Goal: Complete application form: Complete application form

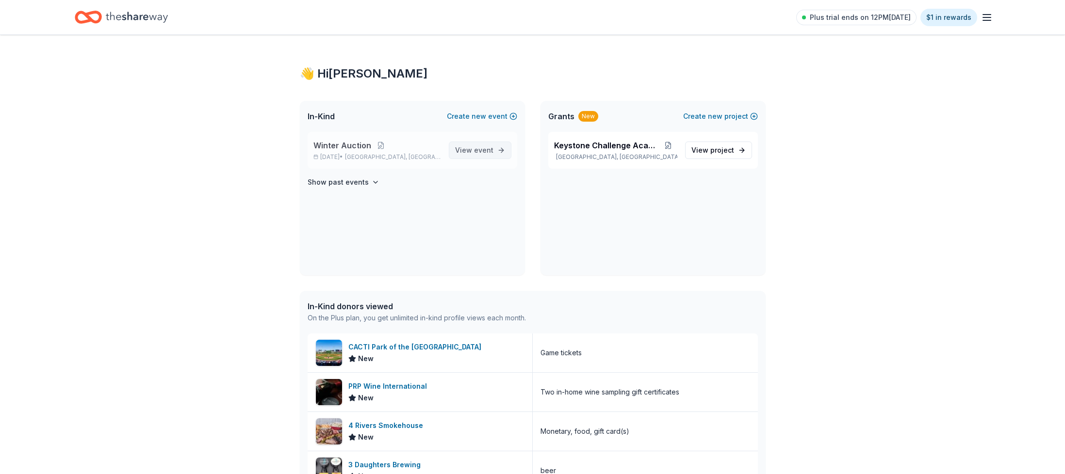
click at [465, 154] on span "View event" at bounding box center [474, 151] width 38 height 12
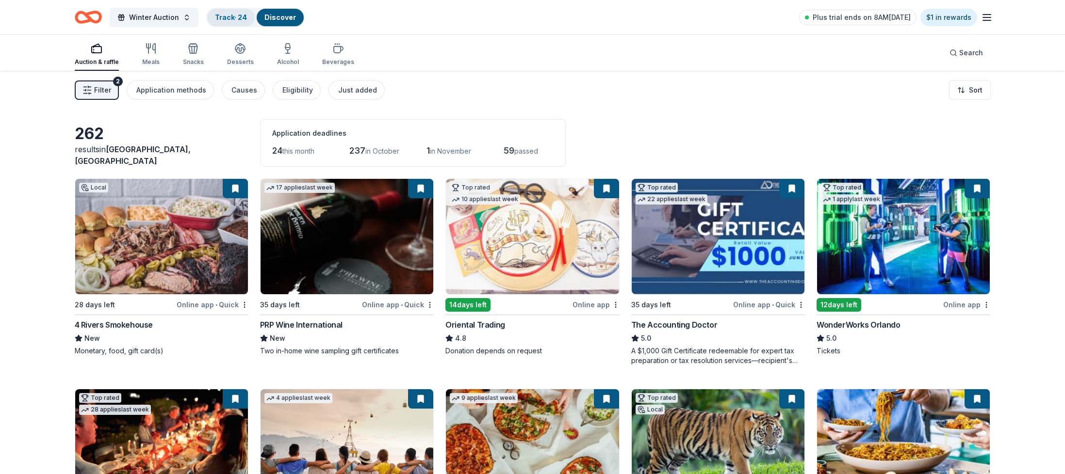
click at [231, 18] on link "Track · 24" at bounding box center [231, 17] width 32 height 8
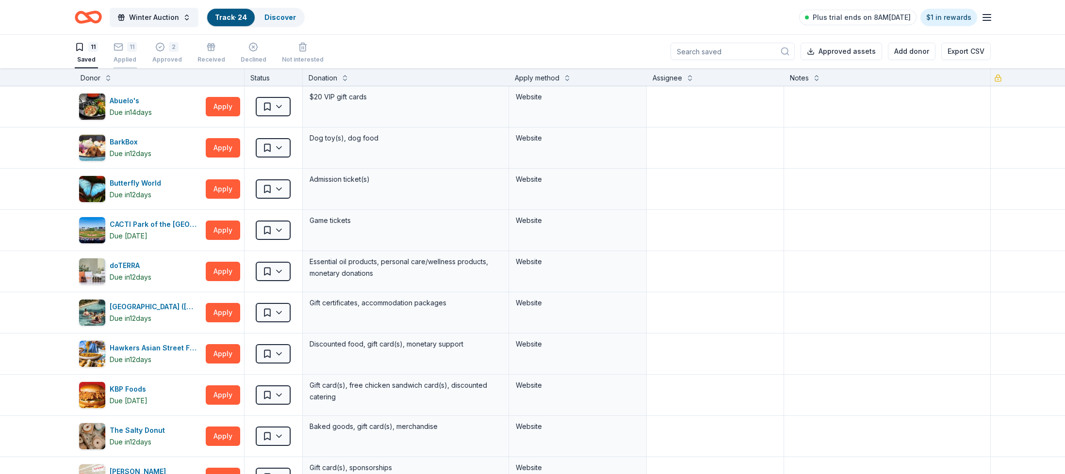
click at [130, 54] on div "11 Applied" at bounding box center [125, 52] width 23 height 21
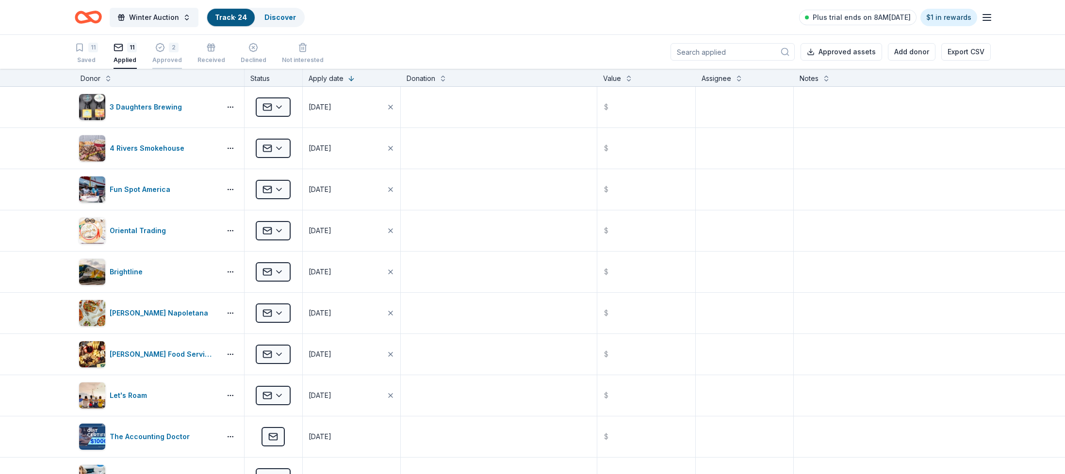
click at [172, 55] on div "2 Approved" at bounding box center [167, 53] width 30 height 21
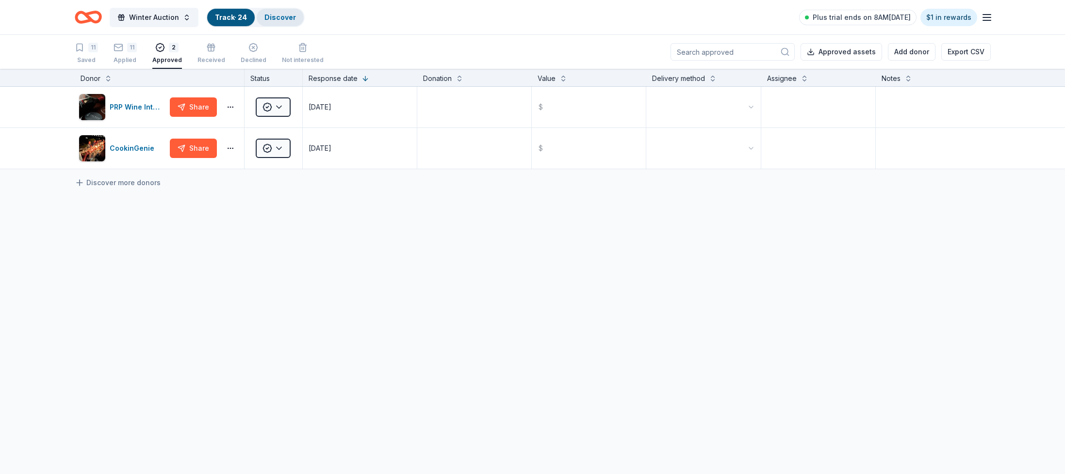
click at [275, 17] on link "Discover" at bounding box center [280, 17] width 32 height 8
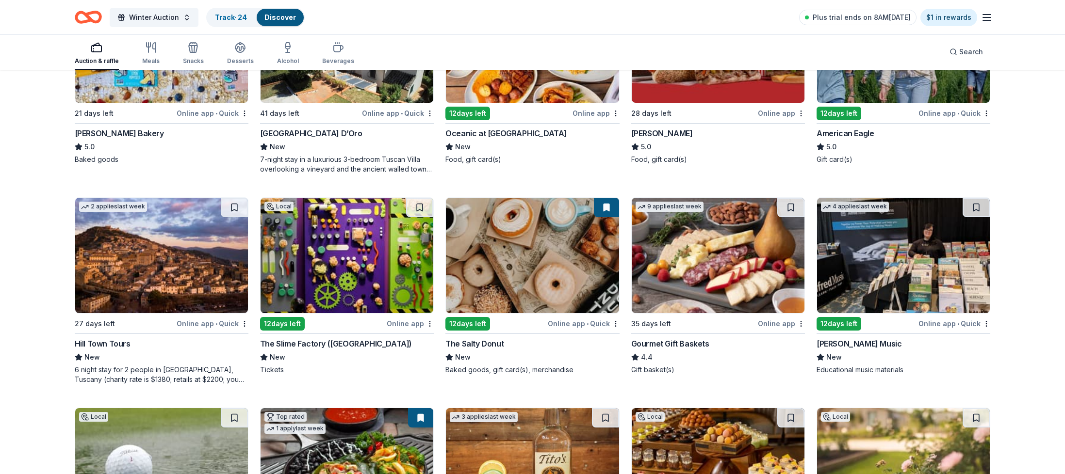
scroll to position [1457, 0]
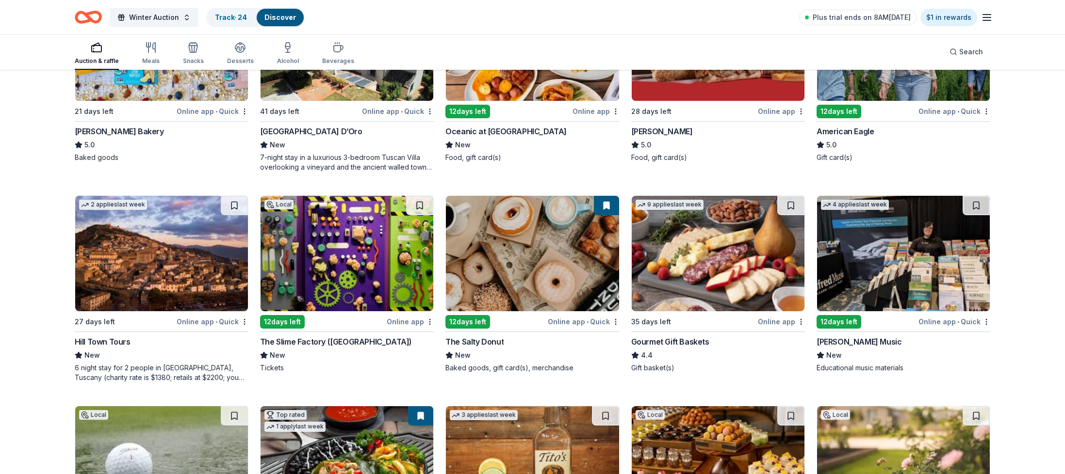
click at [195, 280] on img at bounding box center [161, 253] width 173 height 115
click at [335, 216] on img at bounding box center [346, 253] width 173 height 115
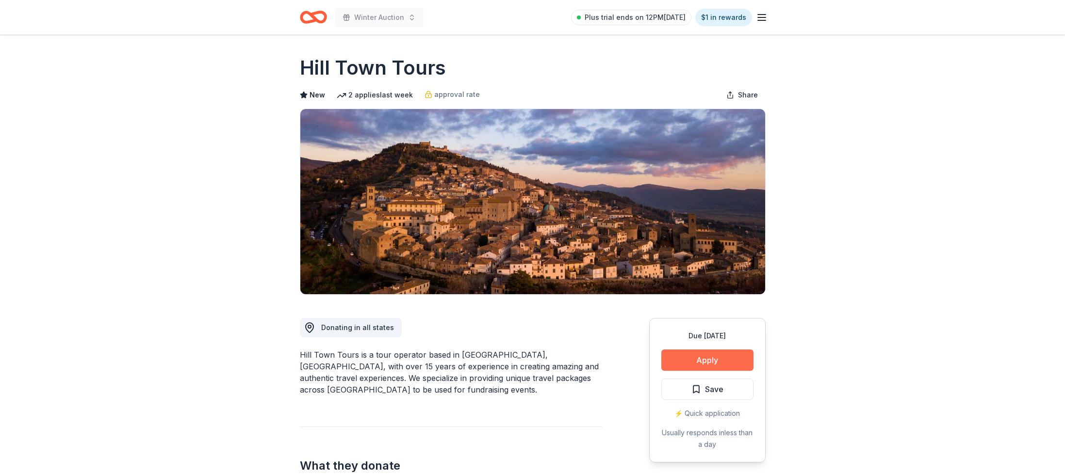
click at [698, 365] on button "Apply" at bounding box center [707, 360] width 92 height 21
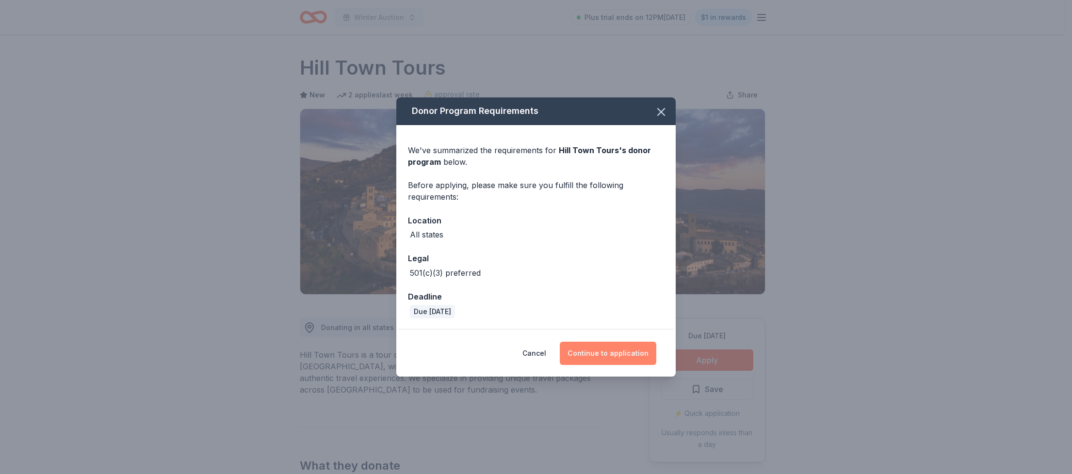
click at [606, 356] on button "Continue to application" at bounding box center [608, 353] width 97 height 23
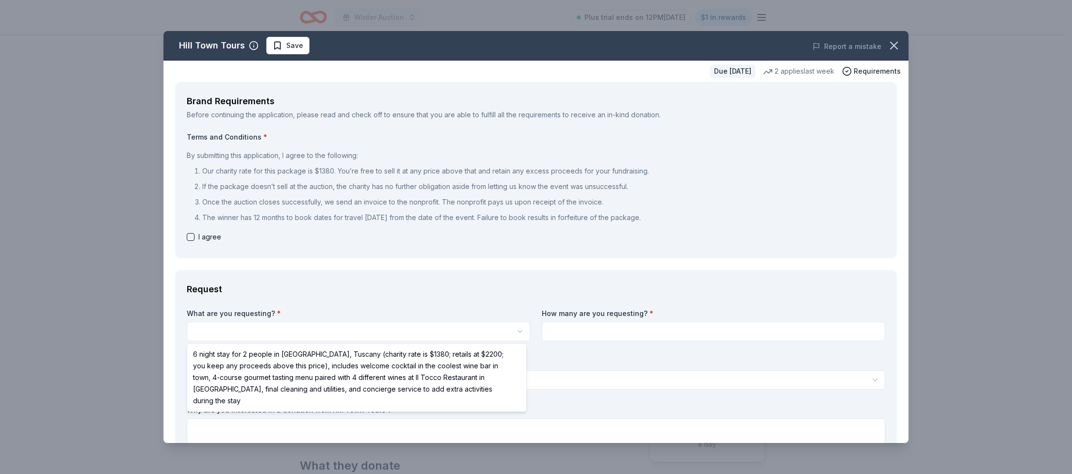
click at [241, 332] on html "Winter Auction Plus trial ends on 12PM, 9/23 $1 in rewards Due in 27 days Share…" at bounding box center [536, 237] width 1072 height 474
select select "6 night stay for 2 people in [GEOGRAPHIC_DATA], Tuscany (charity rate is $1380;…"
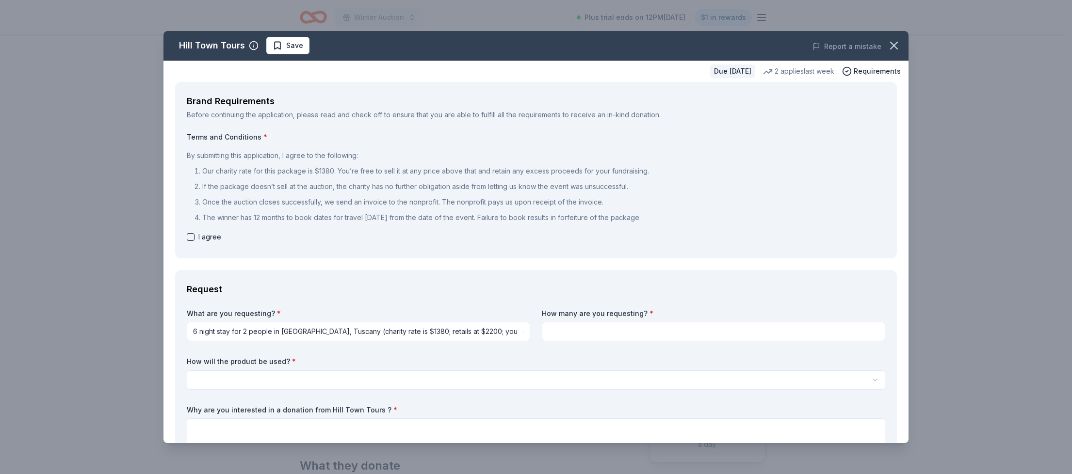
click at [622, 331] on input at bounding box center [713, 331] width 343 height 19
type input "1"
click at [255, 384] on html "Winter Auction Plus trial ends on 12PM, 9/23 $1 in rewards Due in 27 days Share…" at bounding box center [536, 237] width 1072 height 474
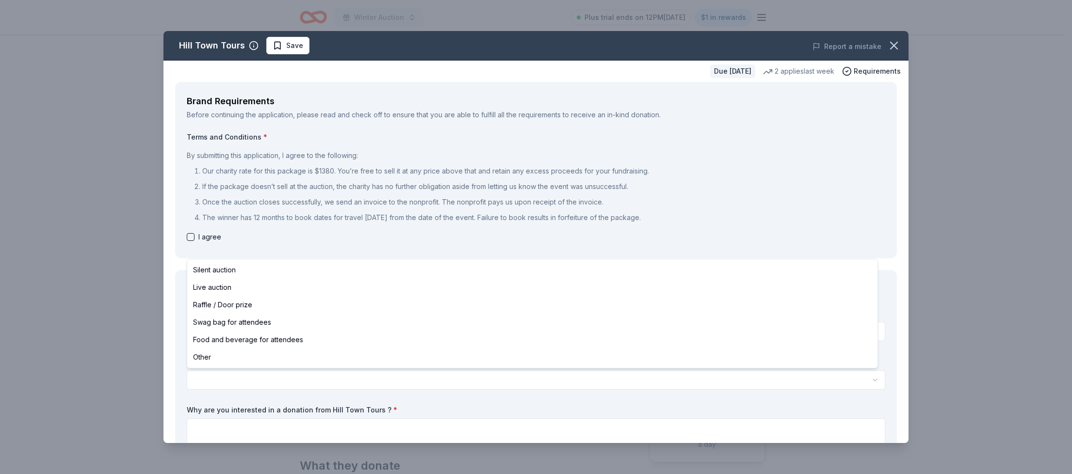
select select "silentAuction"
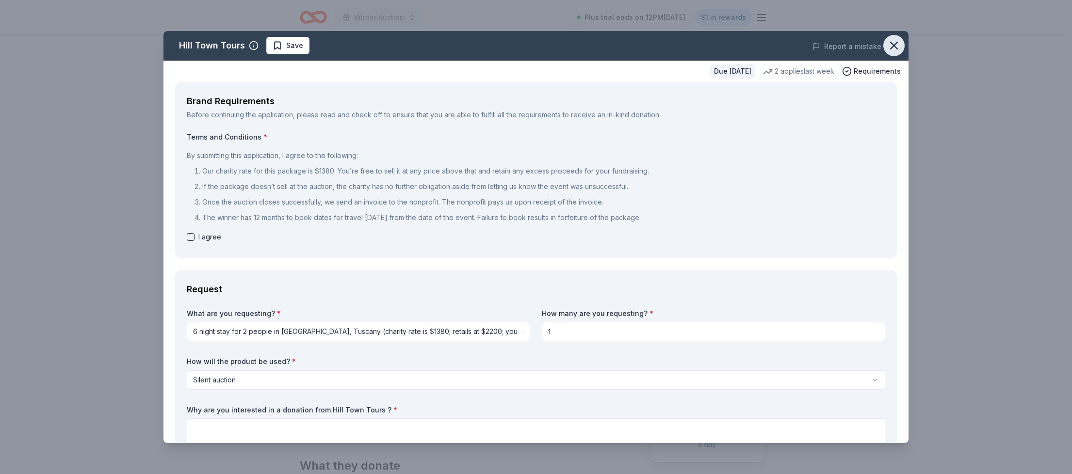
click at [893, 44] on icon "button" at bounding box center [894, 46] width 14 height 14
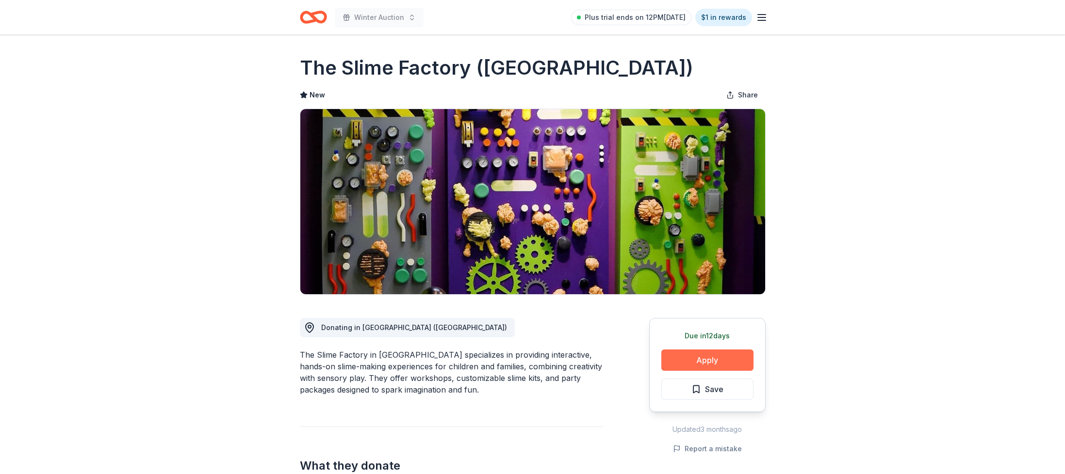
click at [719, 358] on button "Apply" at bounding box center [707, 360] width 92 height 21
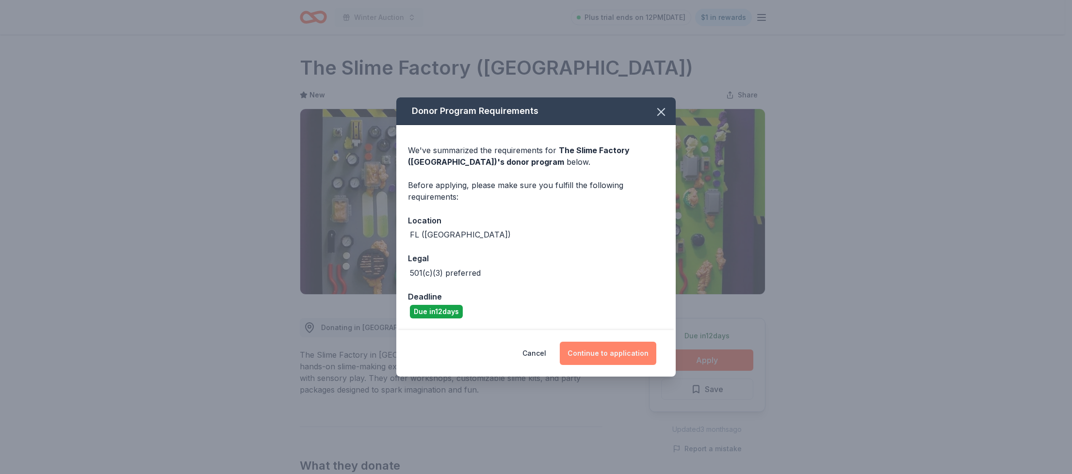
click at [602, 349] on button "Continue to application" at bounding box center [608, 353] width 97 height 23
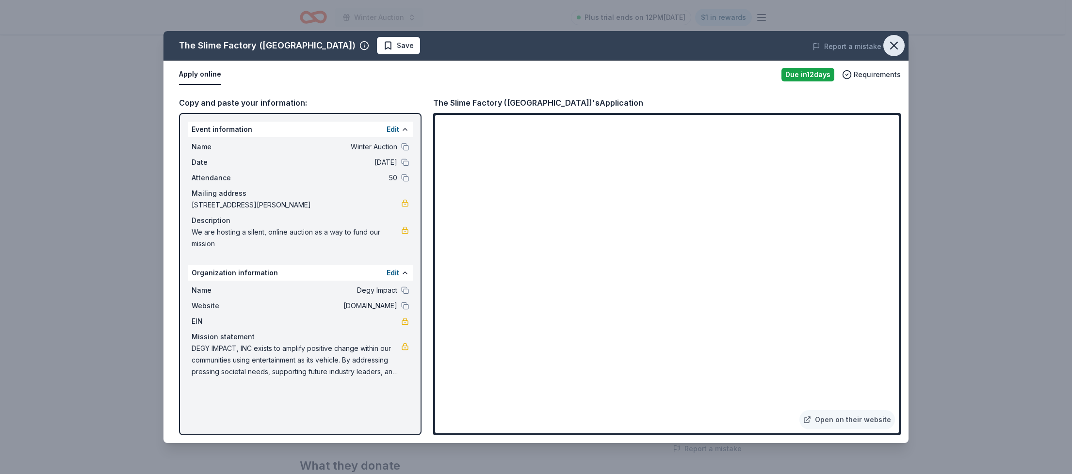
click at [894, 46] on icon "button" at bounding box center [894, 45] width 7 height 7
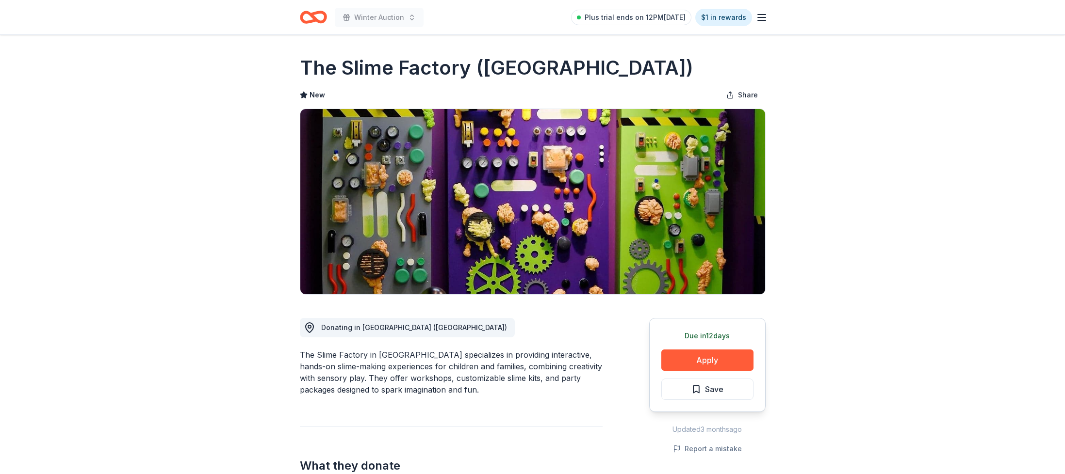
drag, startPoint x: 587, startPoint y: 71, endPoint x: 401, endPoint y: 64, distance: 186.4
click at [401, 64] on h1 "The Slime Factory (Wellington)" at bounding box center [496, 67] width 393 height 27
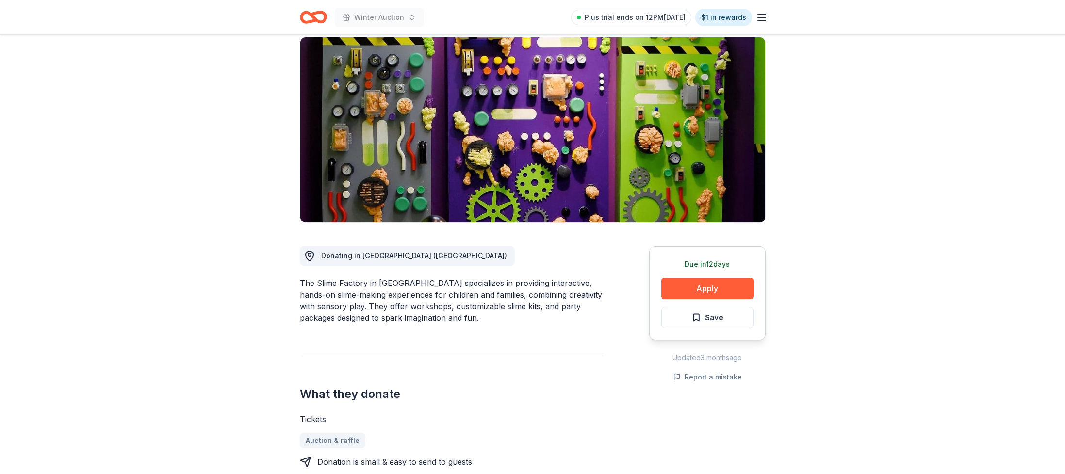
drag, startPoint x: 414, startPoint y: 284, endPoint x: 262, endPoint y: 286, distance: 151.4
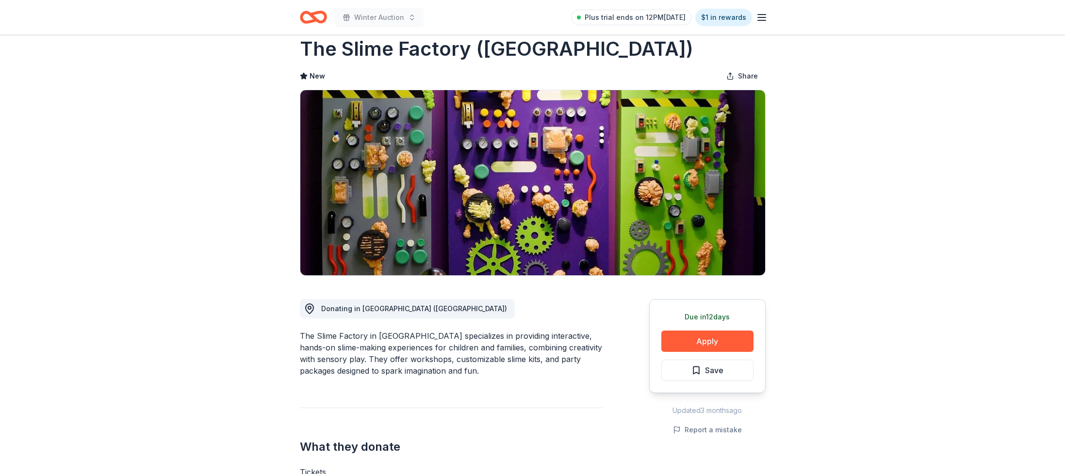
scroll to position [0, 0]
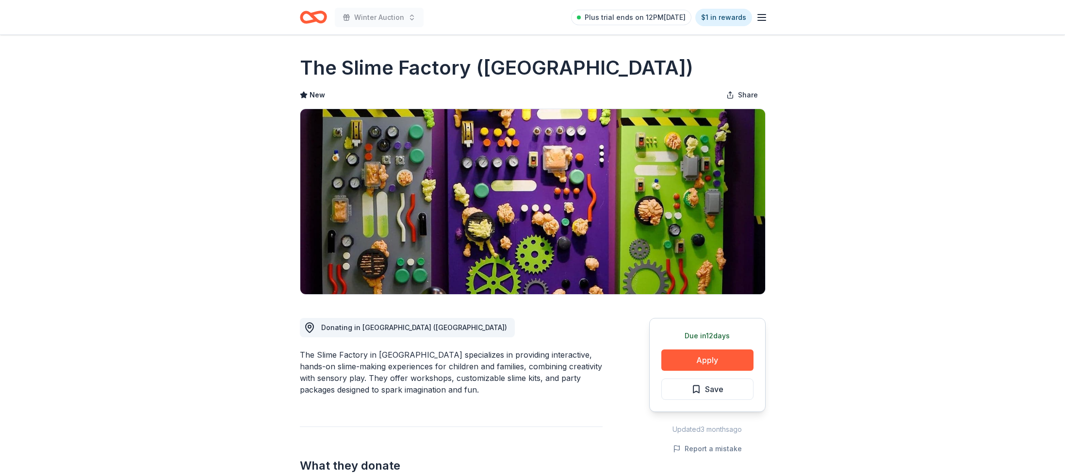
click at [310, 19] on icon "Home" at bounding box center [313, 17] width 27 height 23
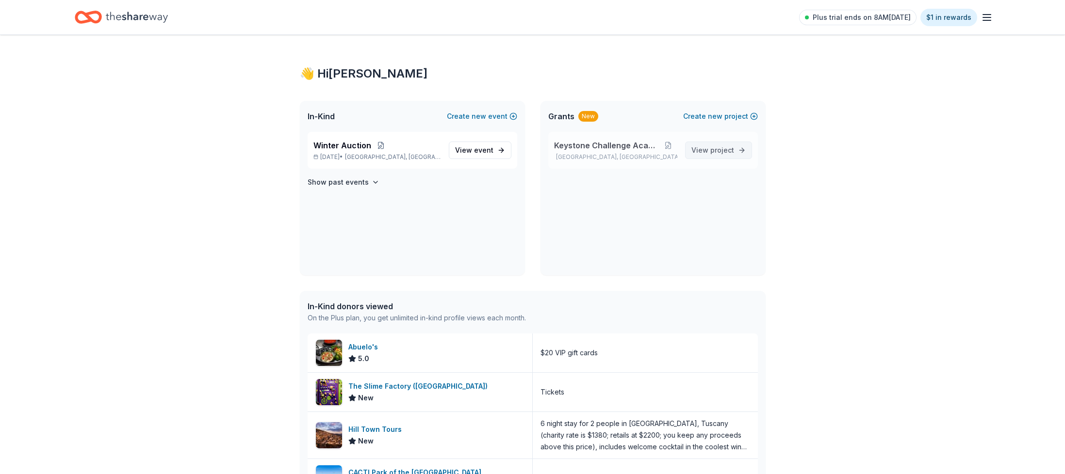
click at [730, 152] on span "project" at bounding box center [722, 150] width 24 height 8
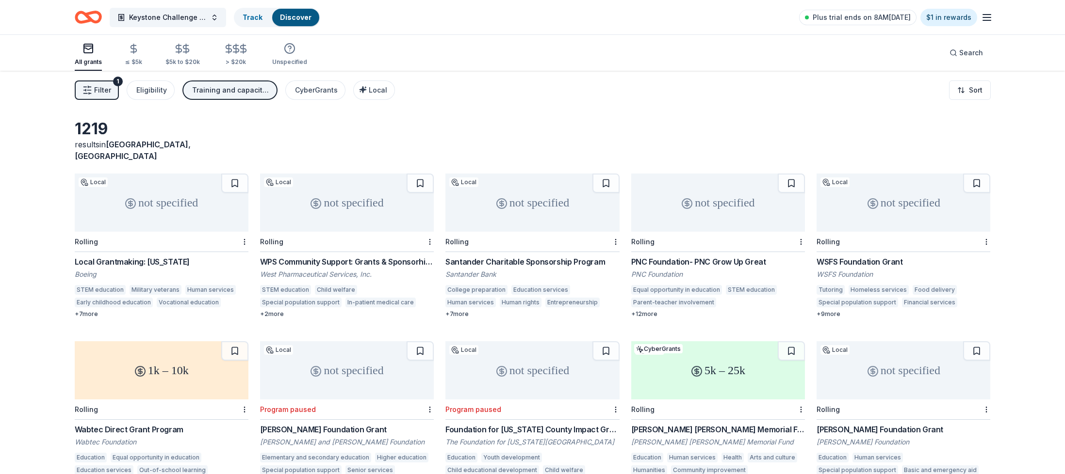
click at [155, 232] on div "Rolling" at bounding box center [162, 242] width 174 height 20
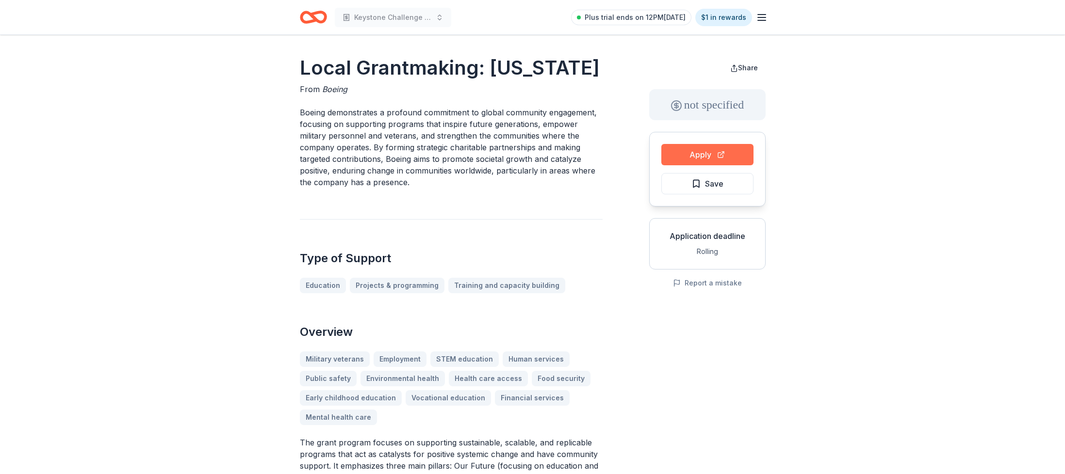
click at [704, 157] on button "Apply" at bounding box center [707, 154] width 92 height 21
